Goal: Task Accomplishment & Management: Understand process/instructions

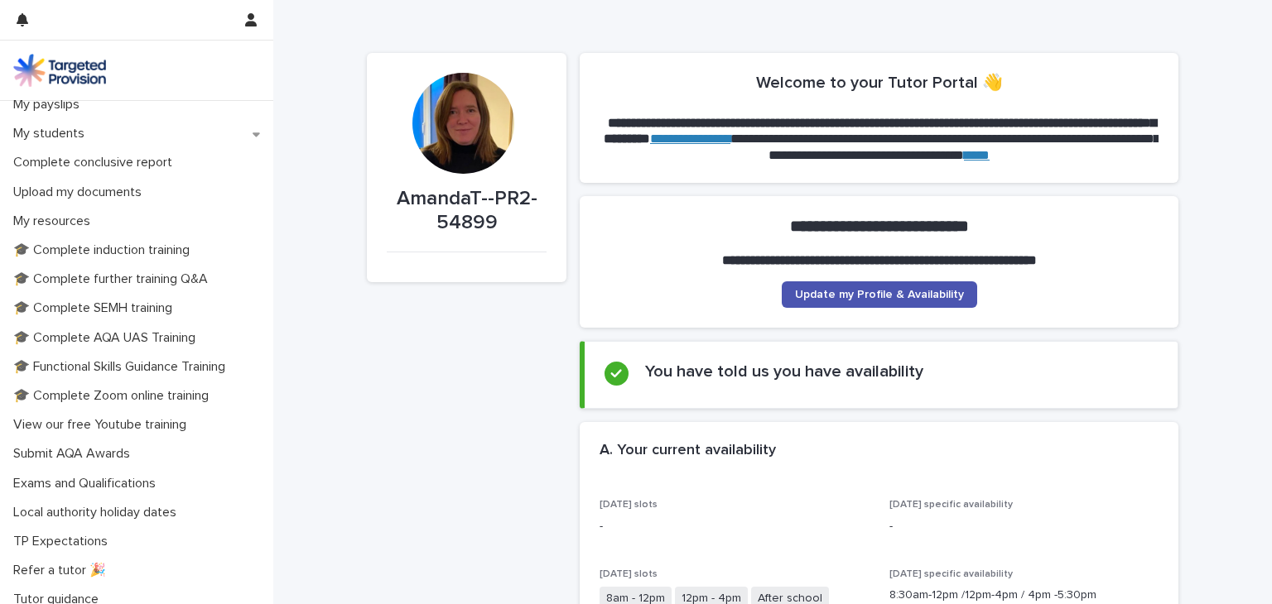
scroll to position [305, 0]
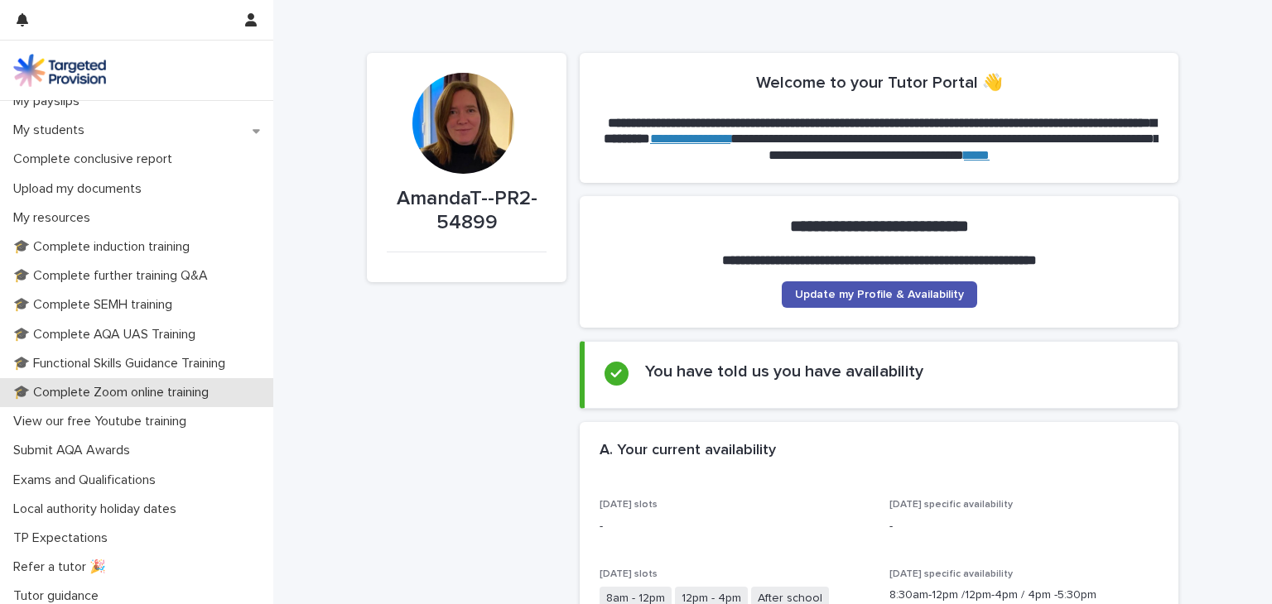
click at [176, 395] on p "🎓 Complete Zoom online training" at bounding box center [114, 393] width 215 height 16
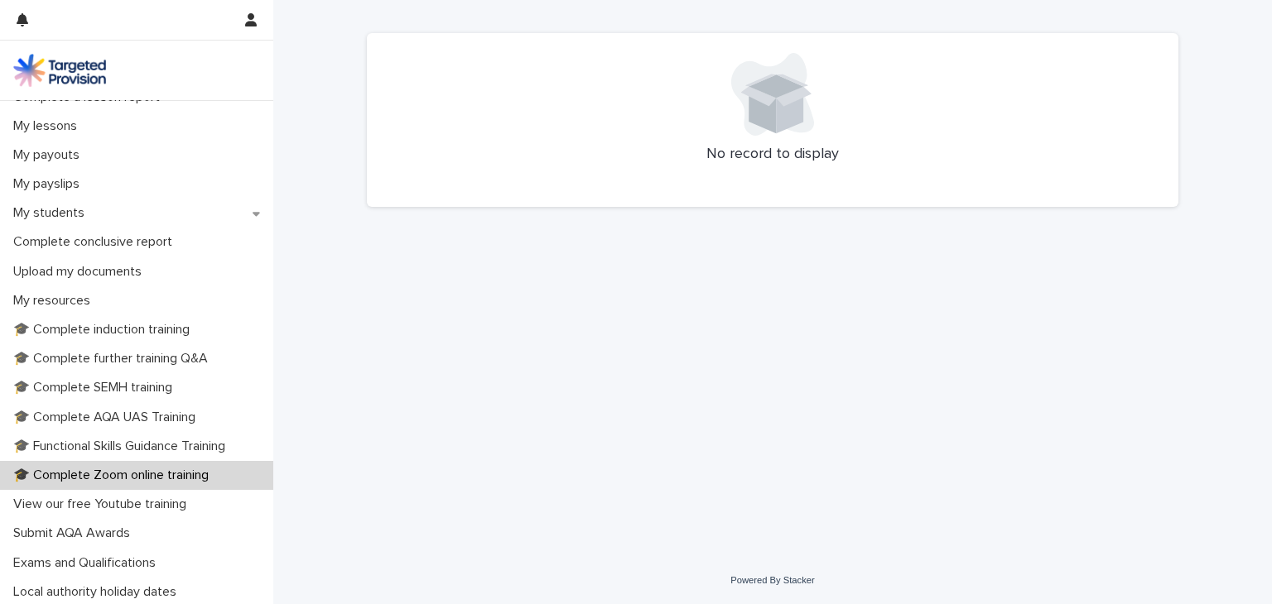
scroll to position [286, 0]
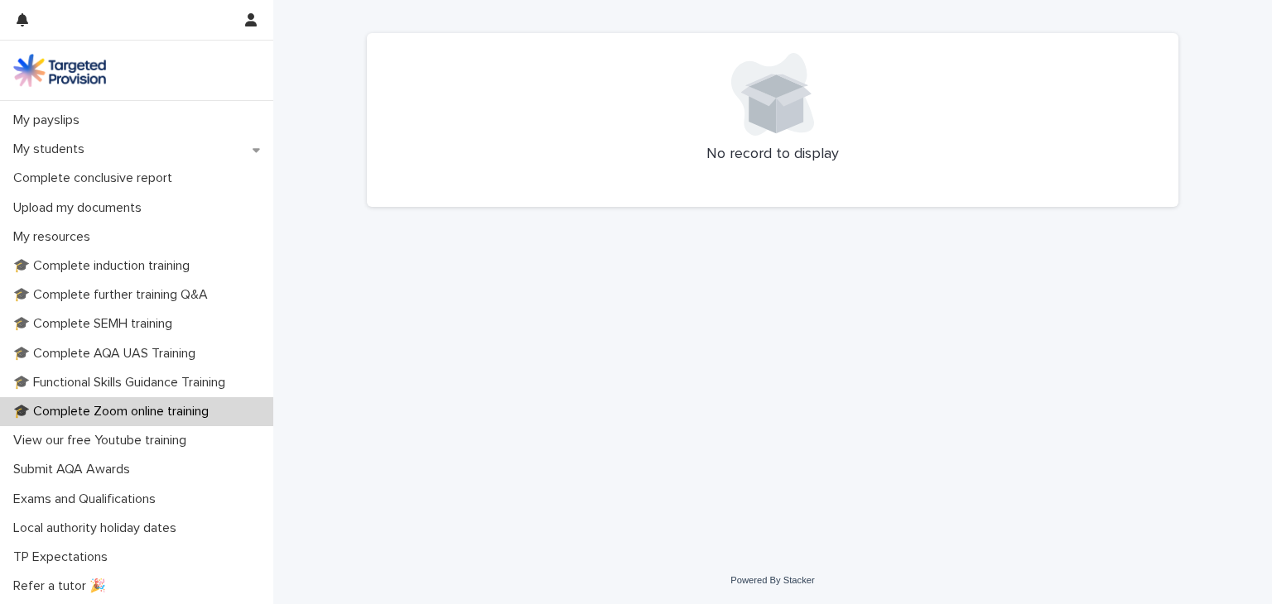
click at [127, 412] on p "🎓 Complete Zoom online training" at bounding box center [114, 412] width 215 height 16
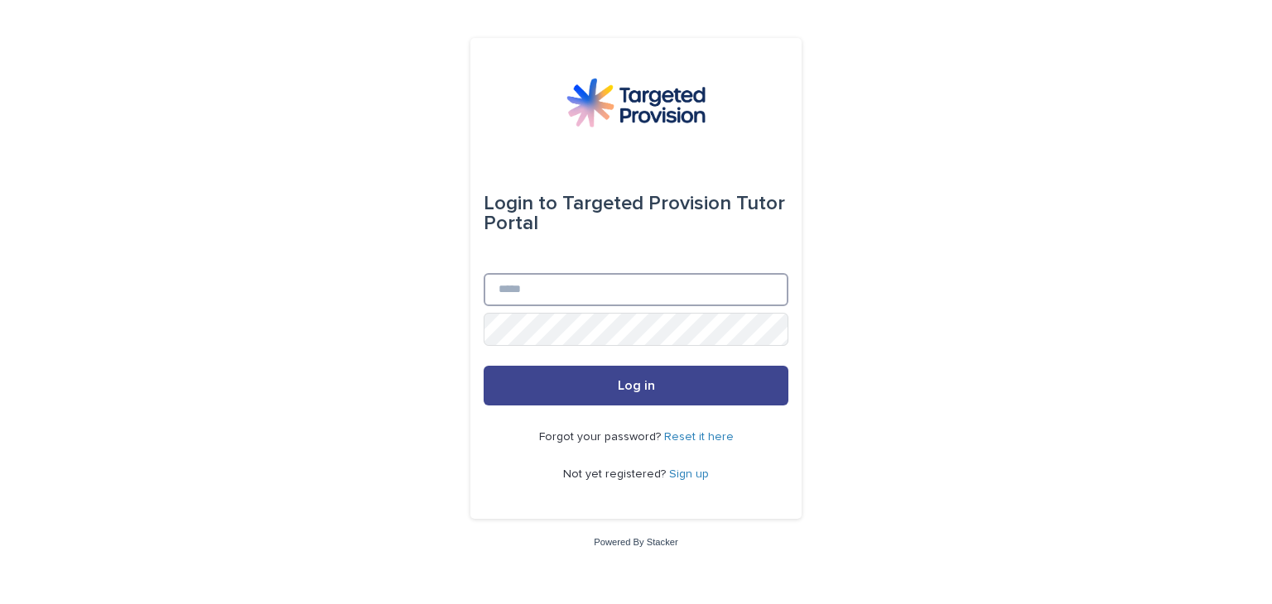
type input "**********"
click at [629, 383] on span "Log in" at bounding box center [636, 385] width 37 height 13
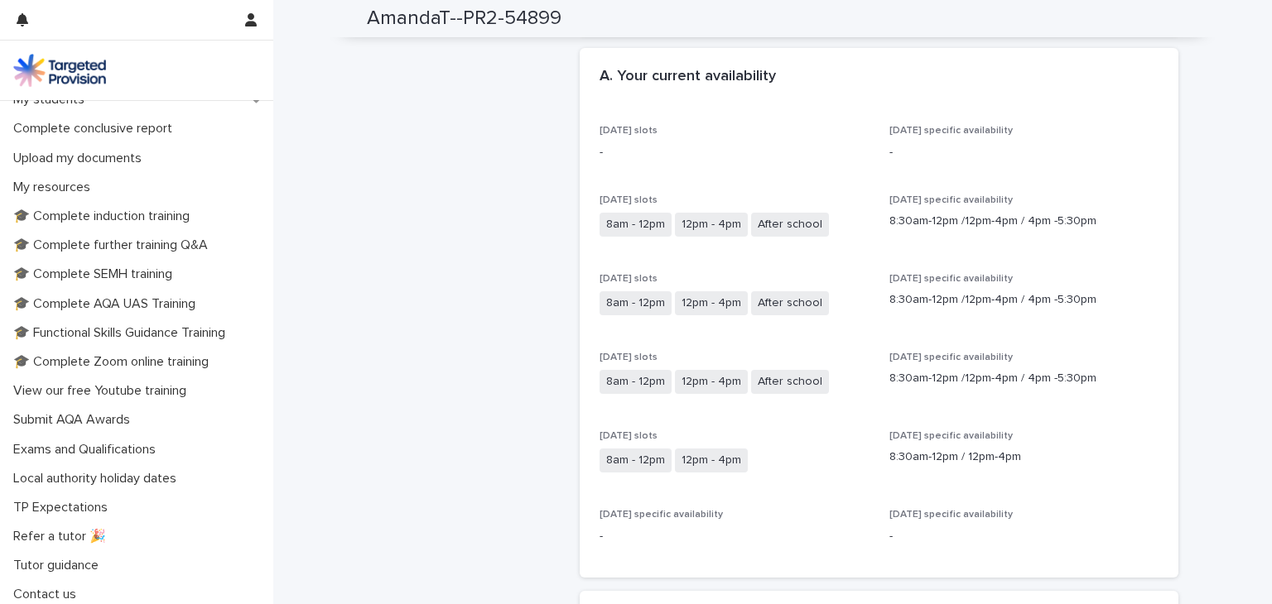
scroll to position [341, 0]
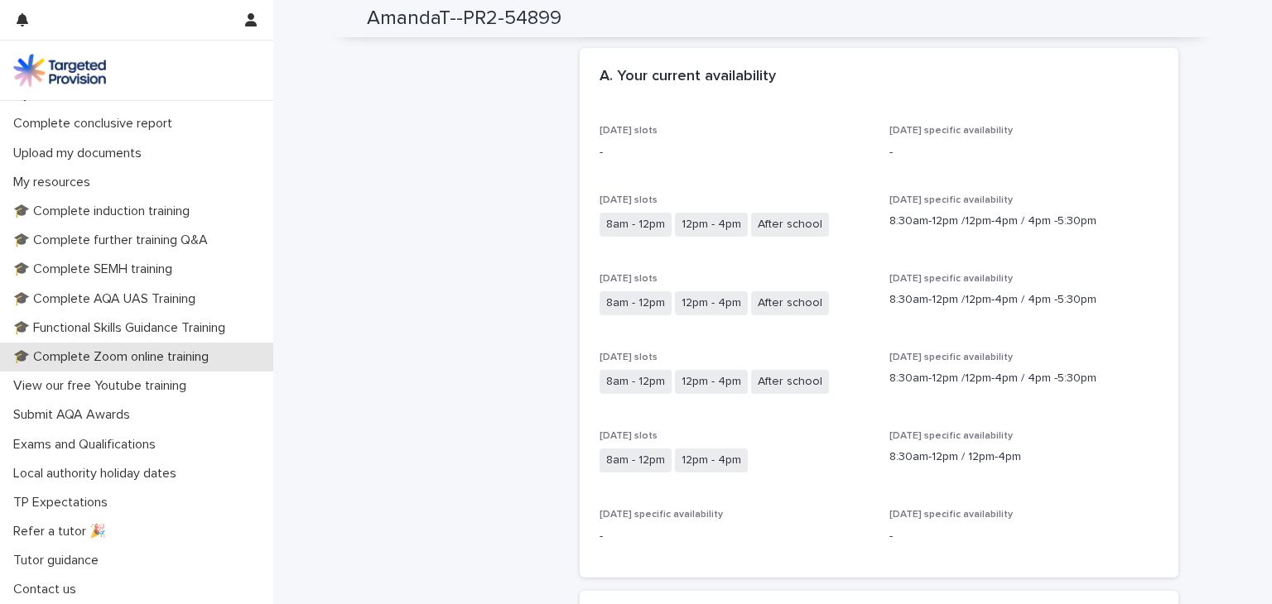
click at [113, 360] on p "🎓 Complete Zoom online training" at bounding box center [114, 357] width 215 height 16
